Goal: Task Accomplishment & Management: Use online tool/utility

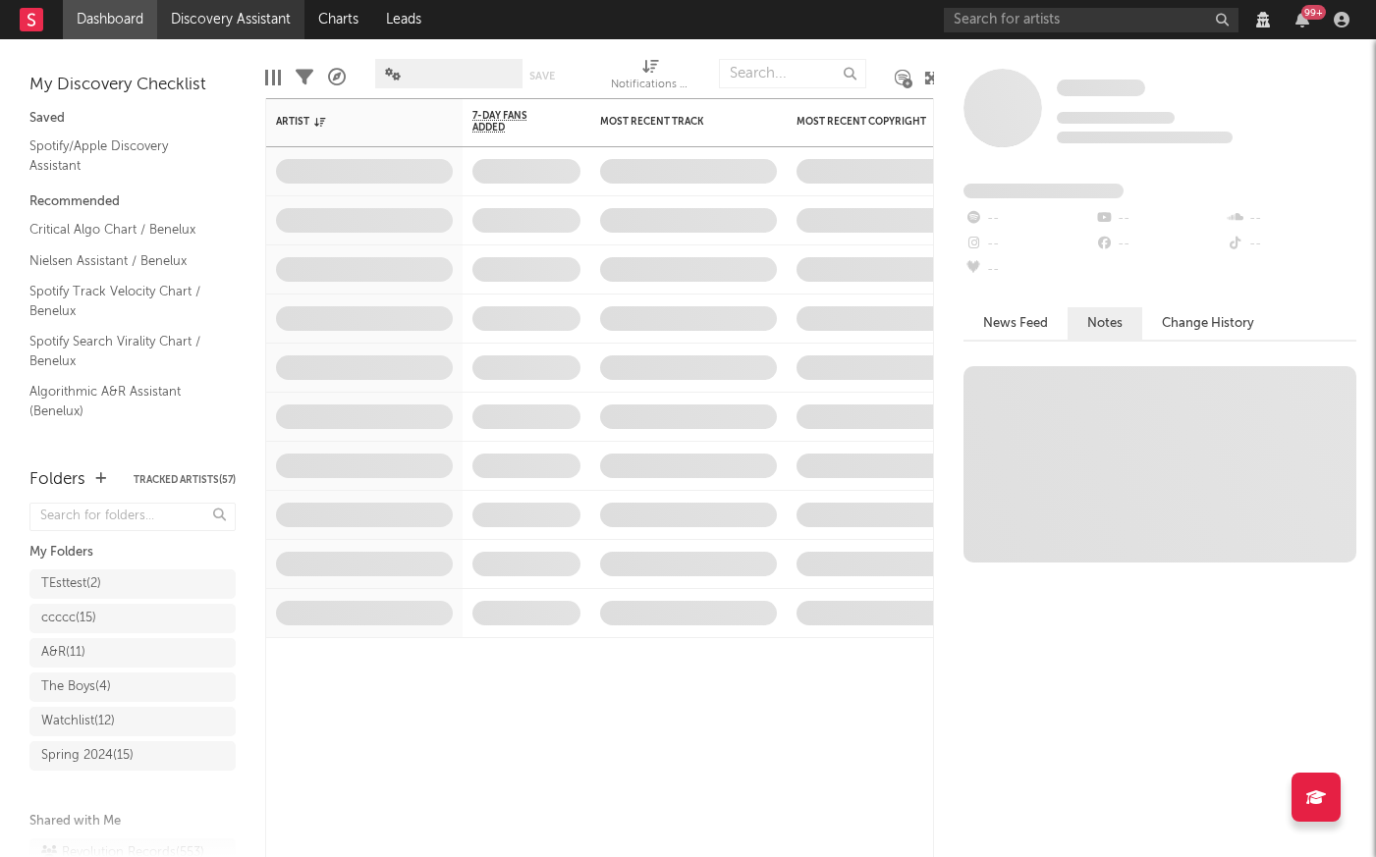
click at [225, 16] on link "Discovery Assistant" at bounding box center [230, 19] width 147 height 39
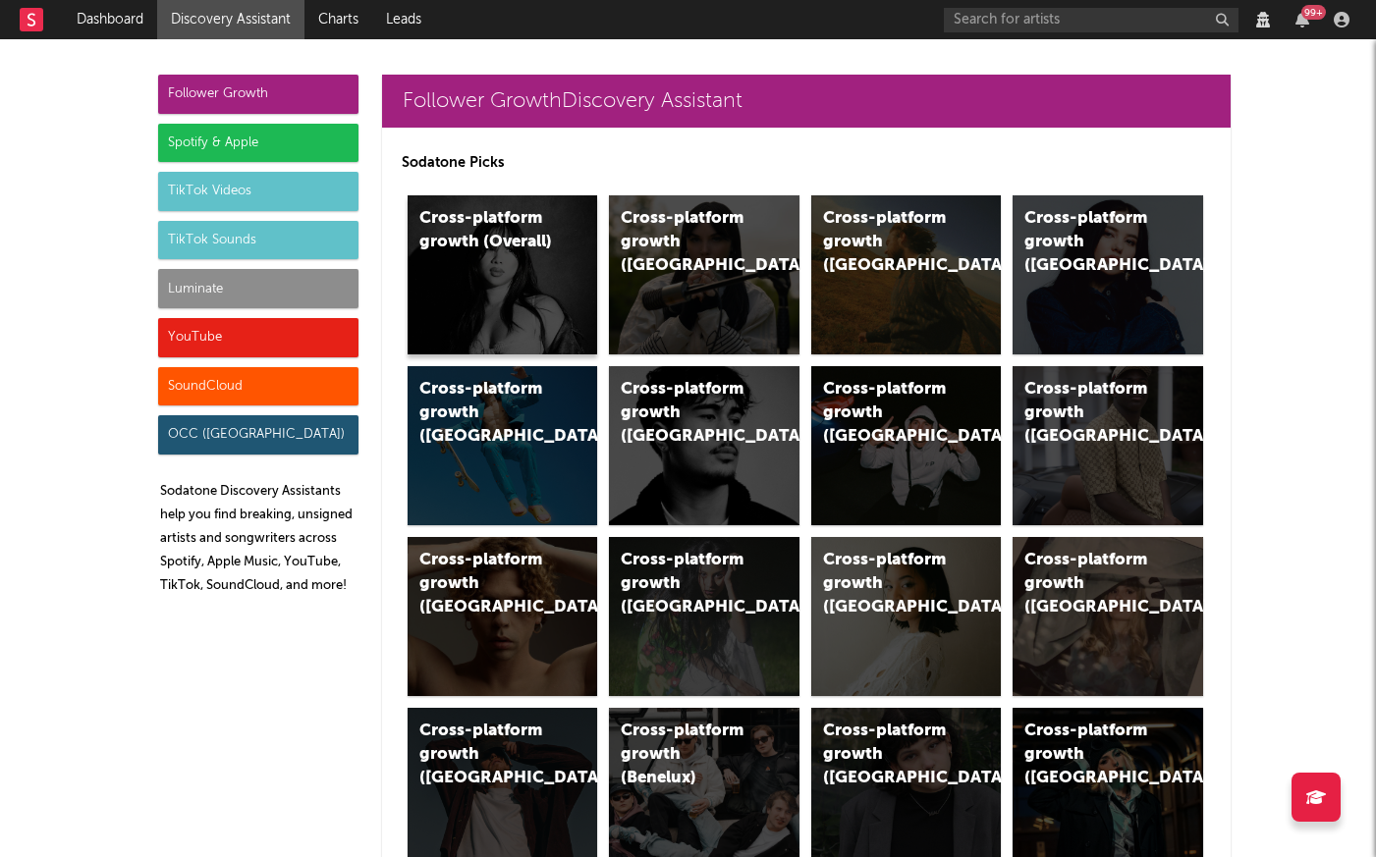
click at [469, 252] on div "Cross-platform growth (Overall)" at bounding box center [486, 230] width 134 height 47
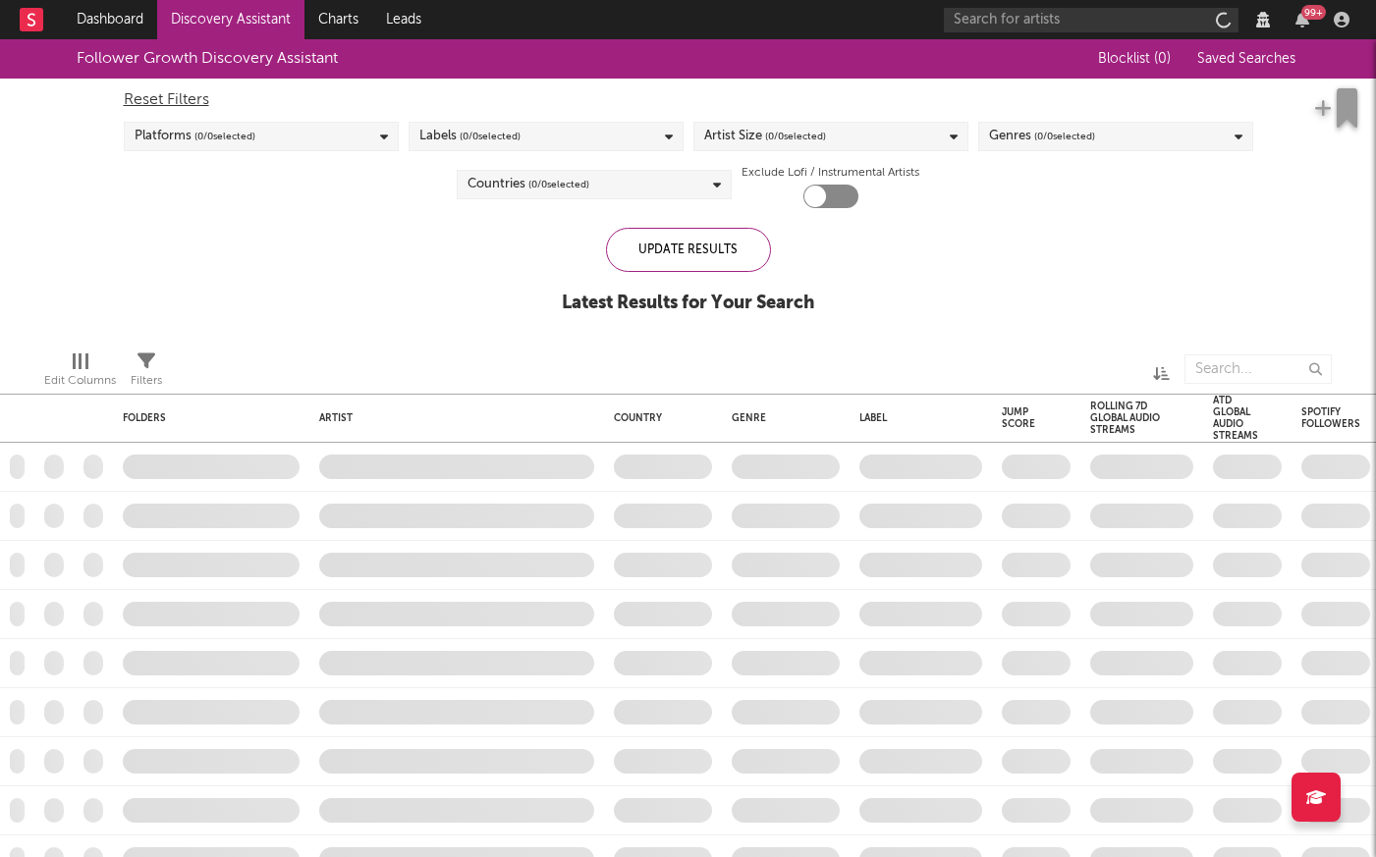
checkbox input "true"
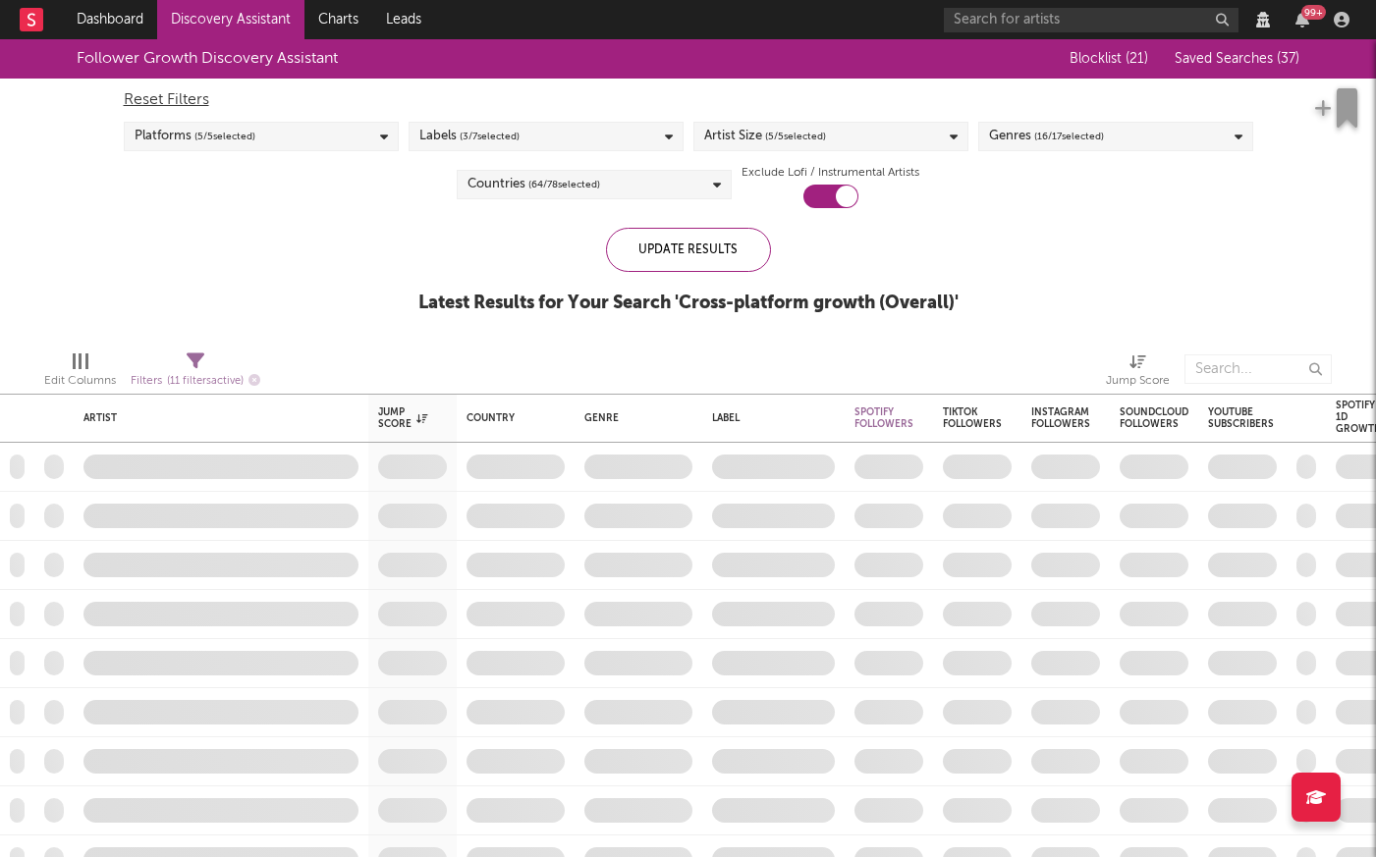
click at [618, 195] on div "Countries ( 64 / 78 selected)" at bounding box center [594, 184] width 275 height 29
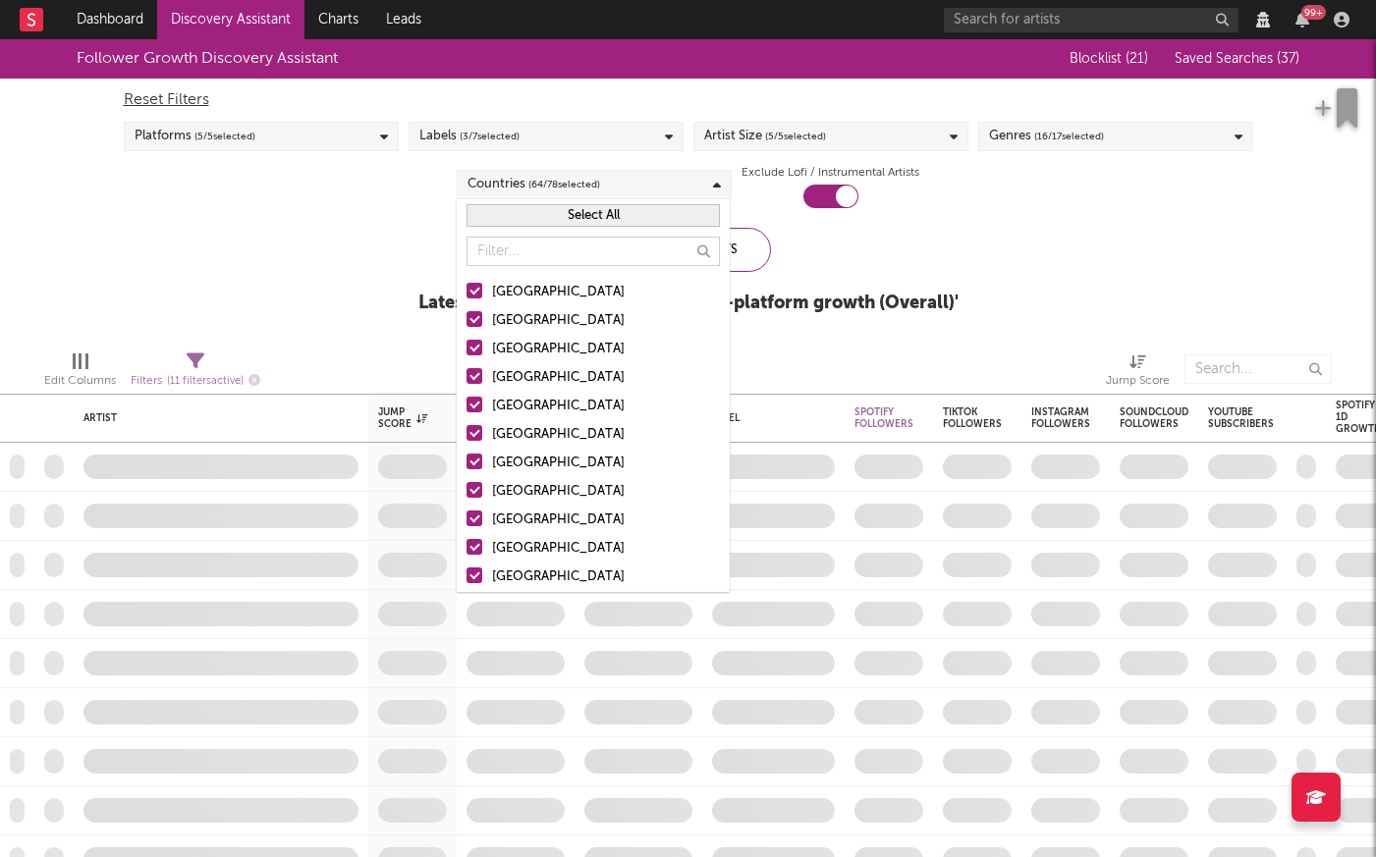
click at [535, 312] on div "[GEOGRAPHIC_DATA]" at bounding box center [606, 321] width 228 height 24
click at [466, 312] on input "[GEOGRAPHIC_DATA]" at bounding box center [466, 321] width 0 height 24
click at [396, 240] on div "Follower Growth Discovery Assistant Blocklist ( 21 ) Saved Searches ( 37 ) Rese…" at bounding box center [688, 187] width 1376 height 296
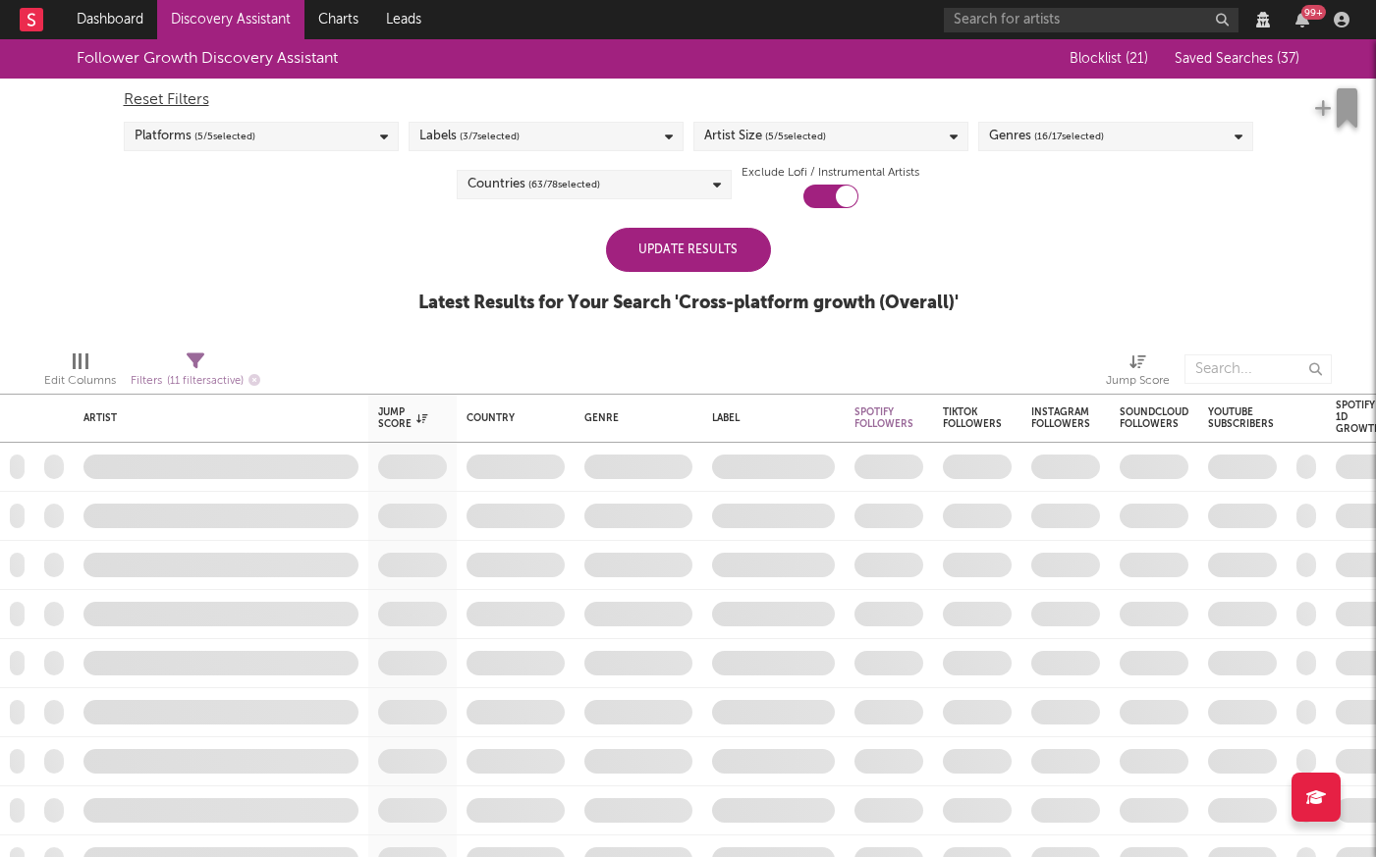
click at [702, 252] on div "Update Results" at bounding box center [688, 250] width 165 height 44
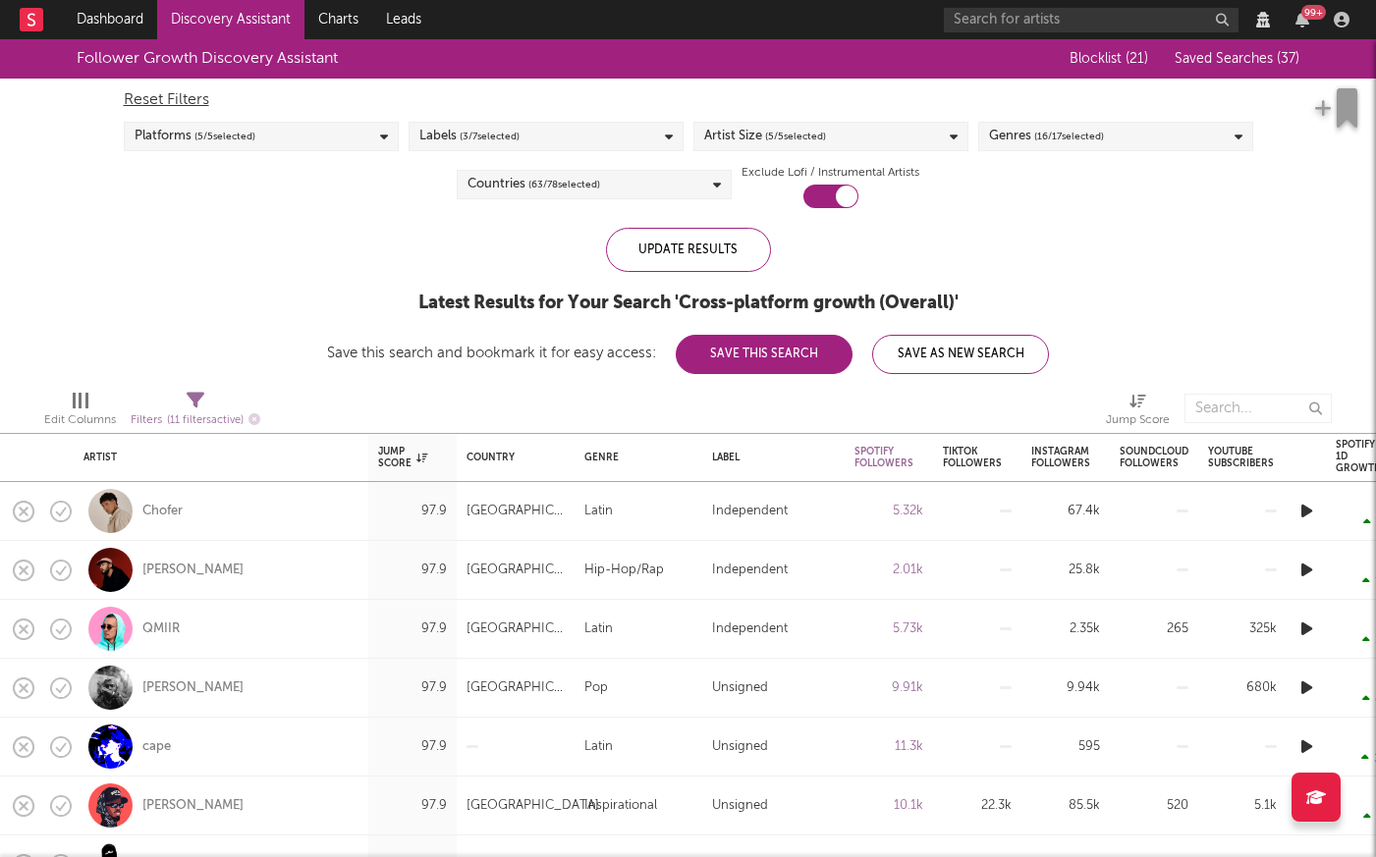
click at [936, 365] on button "Save As New Search" at bounding box center [960, 354] width 177 height 39
